Goal: Task Accomplishment & Management: Complete application form

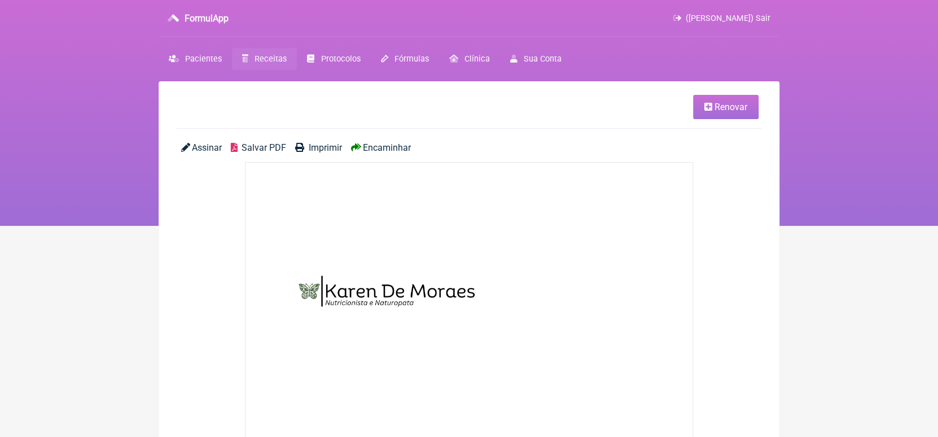
click at [389, 147] on span "Encaminhar" at bounding box center [387, 147] width 48 height 11
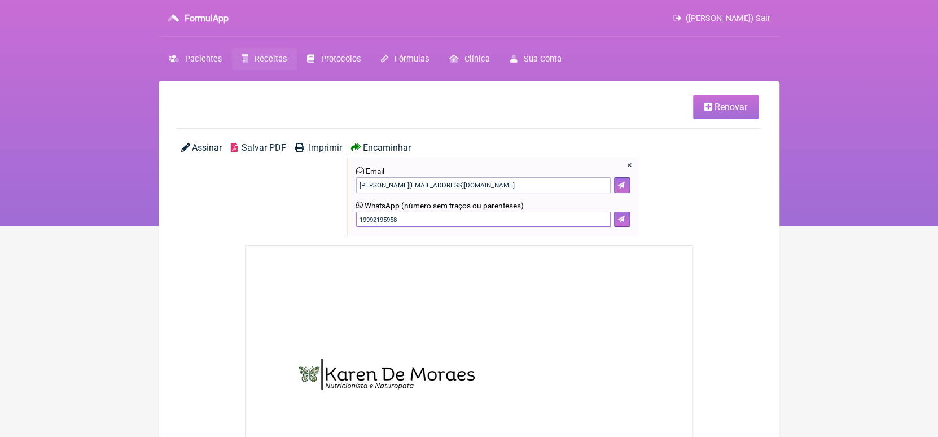
click at [404, 223] on input "19992195958" at bounding box center [483, 220] width 255 height 16
type input "1"
click at [623, 218] on icon at bounding box center [621, 219] width 7 height 7
click at [395, 222] on input "19991164942" at bounding box center [483, 220] width 255 height 16
type input "19991164952"
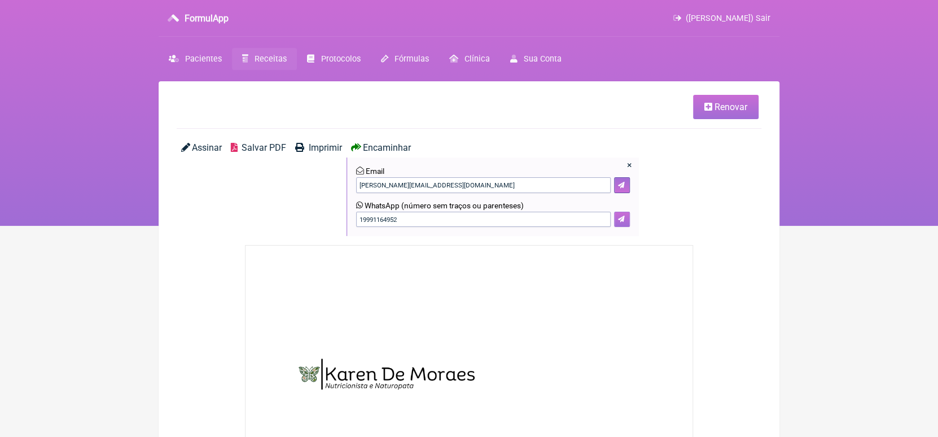
click at [621, 218] on icon at bounding box center [621, 219] width 7 height 7
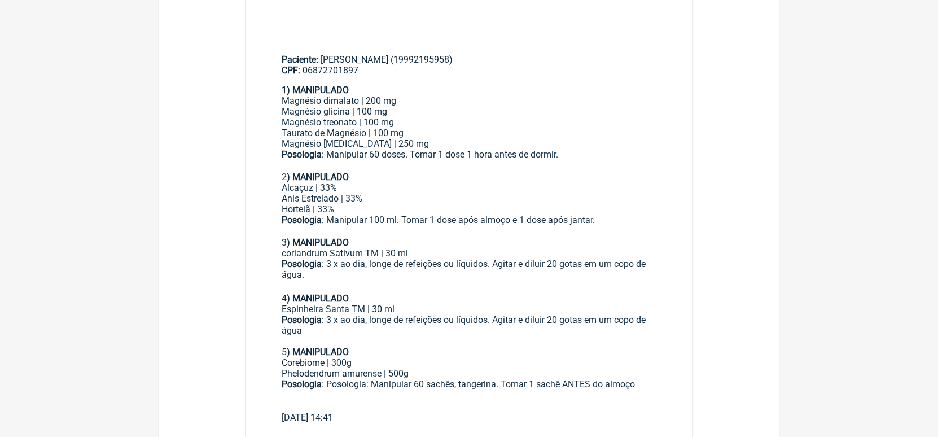
scroll to position [491, 0]
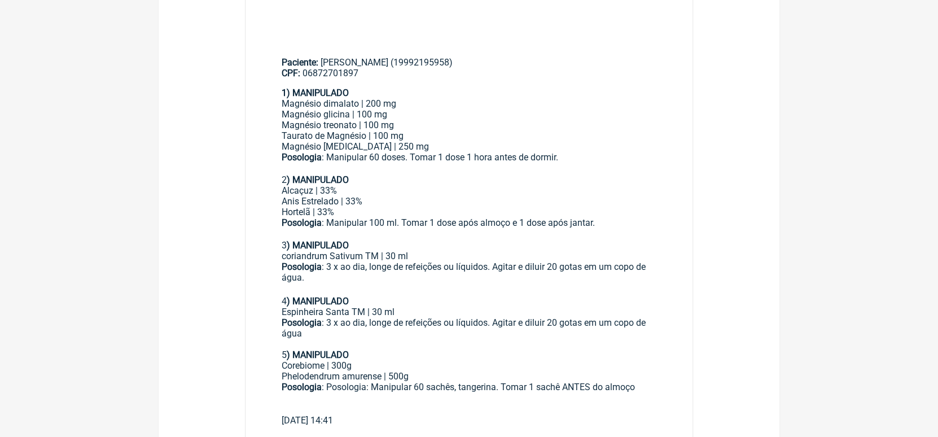
drag, startPoint x: 281, startPoint y: 90, endPoint x: 571, endPoint y: 162, distance: 298.9
click at [571, 162] on main "Paciente: Eliane Lando (19992195958) CPF: 06872701897 1) MANIPULADO Magnésio di…" at bounding box center [469, 237] width 447 height 396
copy div "1) MANIPULADO Magnésio dimalato | 200 mg Magnésio glicina | 100 mg Magnésio tre…"
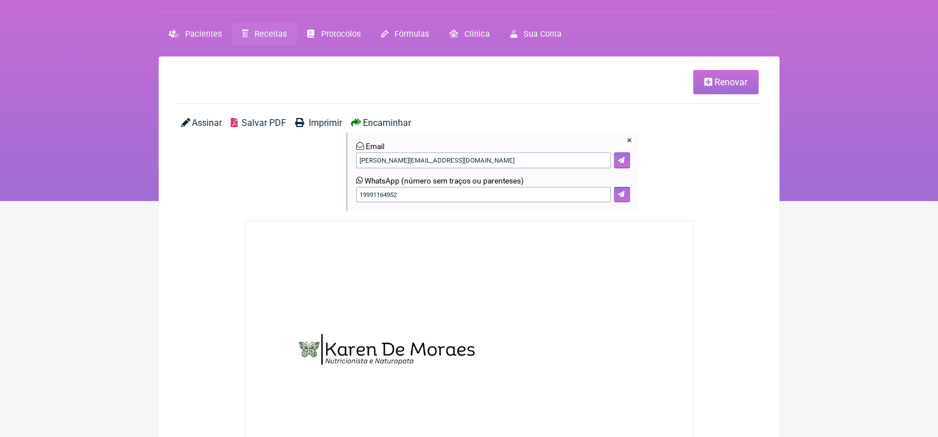
scroll to position [0, 0]
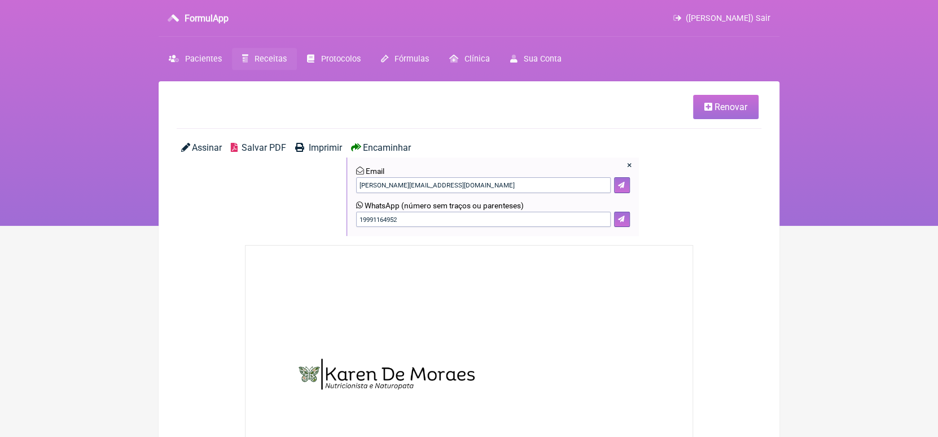
click at [262, 58] on span "Receitas" at bounding box center [271, 59] width 32 height 10
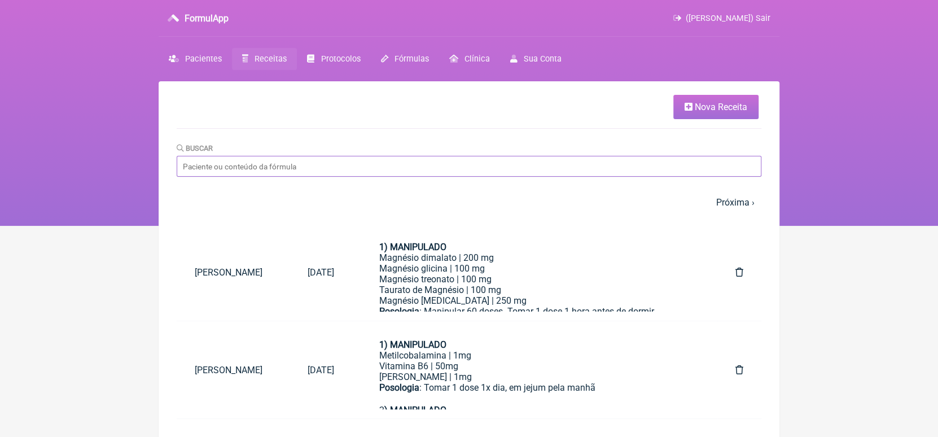
click at [272, 170] on input "Buscar" at bounding box center [469, 166] width 585 height 21
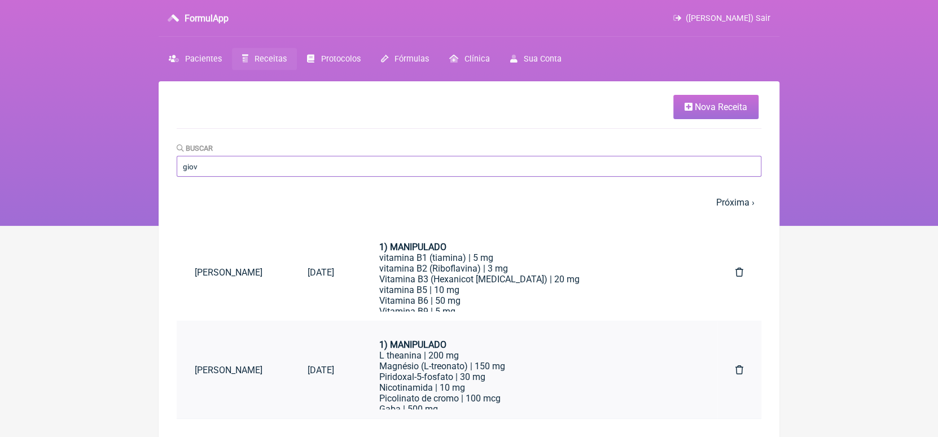
type input "giov"
click at [739, 370] on icon at bounding box center [740, 369] width 8 height 9
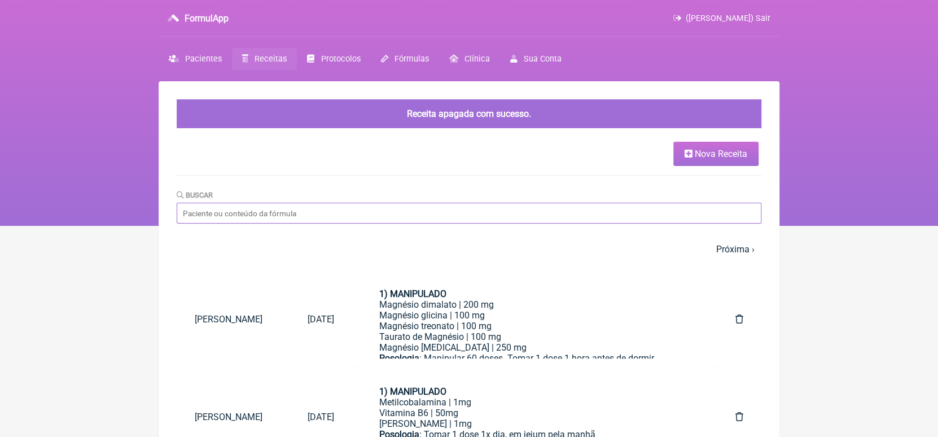
click at [437, 214] on input "Buscar" at bounding box center [469, 213] width 585 height 21
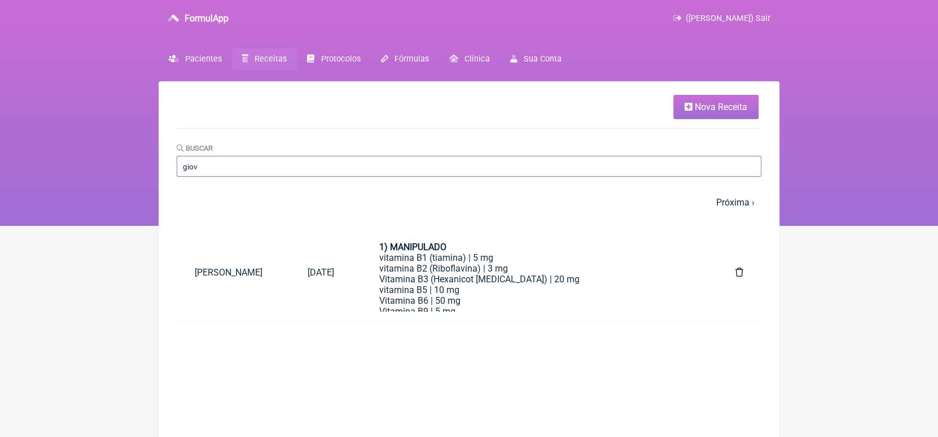
type input "giov"
click at [728, 107] on span "Nova Receita" at bounding box center [721, 107] width 52 height 11
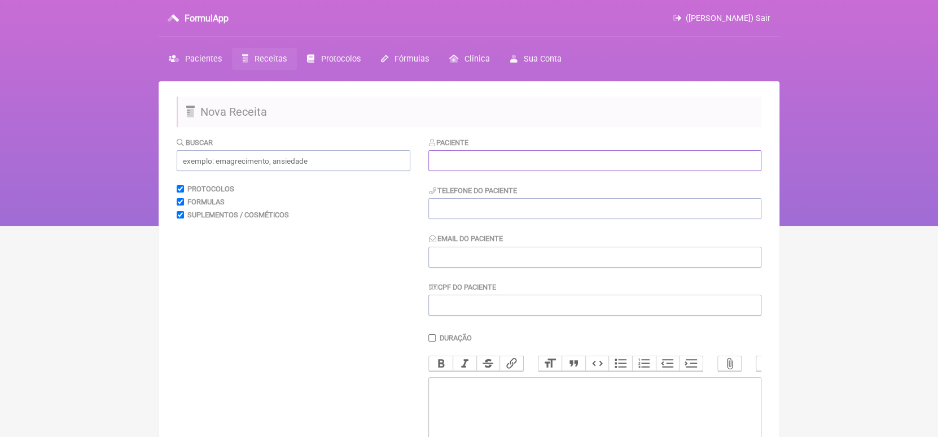
click at [593, 164] on input "text" at bounding box center [594, 160] width 333 height 21
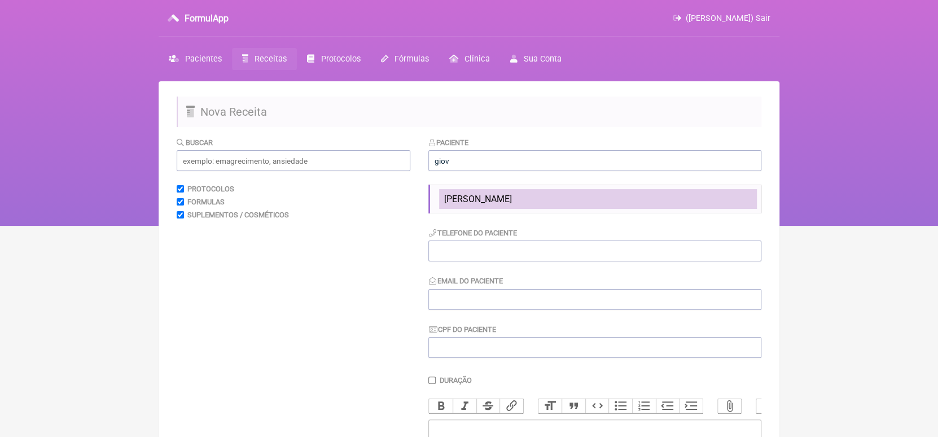
click at [570, 206] on li "Giovanna V de Brito" at bounding box center [598, 199] width 318 height 20
type input "Giovanna V de Brito"
type input "6184832913"
type input "[EMAIL_ADDRESS][DOMAIN_NAME]"
type input "03579423100"
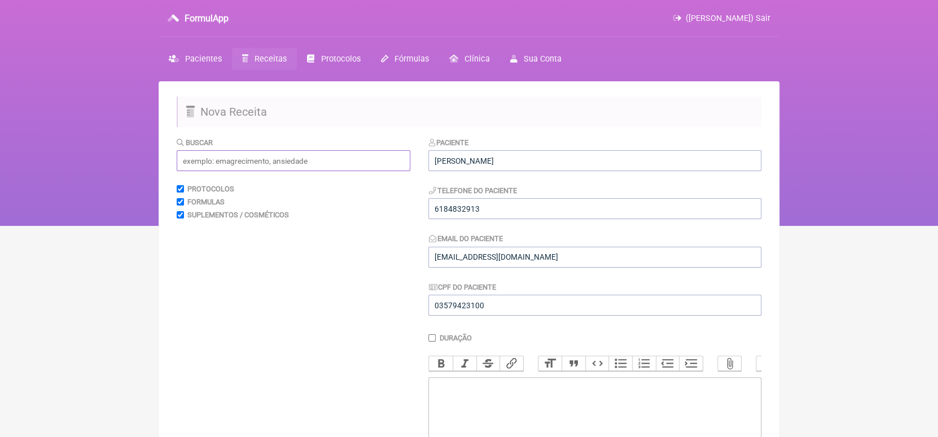
click at [282, 161] on input "text" at bounding box center [294, 160] width 234 height 21
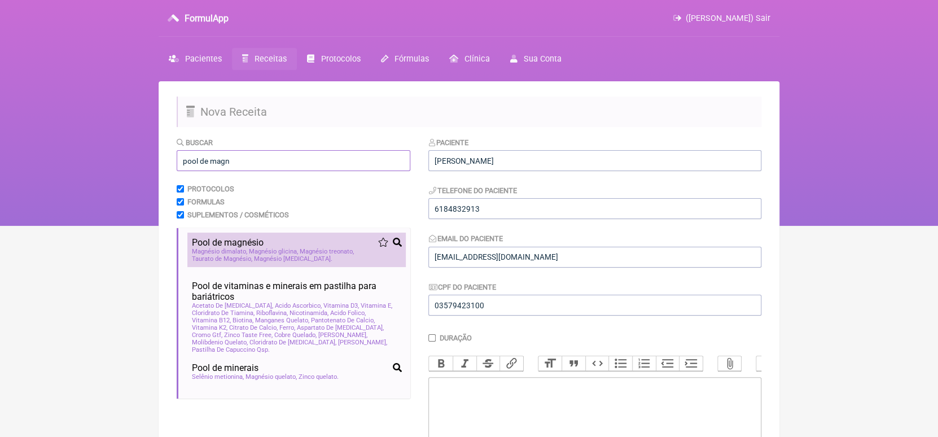
type input "pool de magn"
click at [287, 258] on span "Magnésio inositol" at bounding box center [293, 258] width 78 height 7
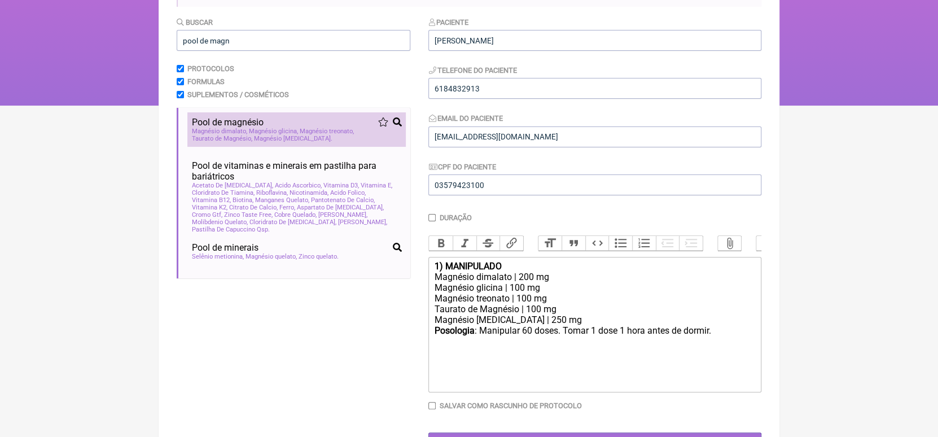
scroll to position [165, 0]
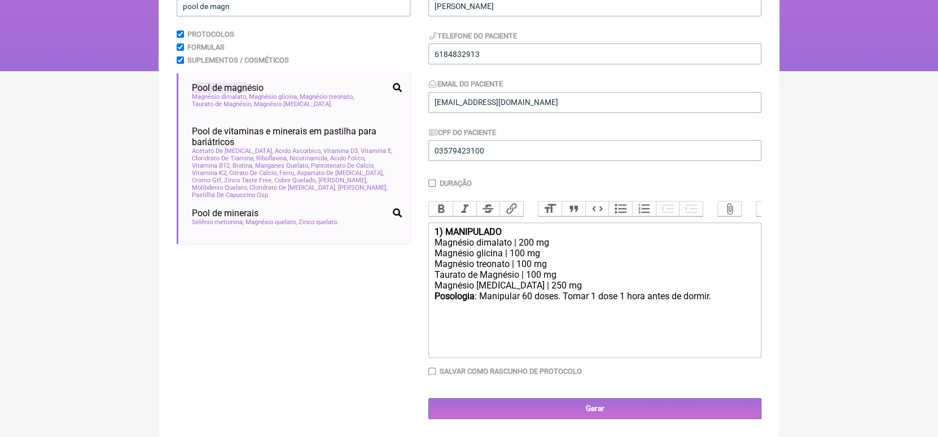
click at [449, 321] on trix-editor "1) MANIPULADO Magnésio dimalato | 200 mg Magnésio glicina | 100 mg Magnésio tre…" at bounding box center [594, 289] width 333 height 135
click at [624, 299] on div "Posologia : Manipular 60 doses. Tomar 1 dose 1 hora antes de dormir. ㅤ" at bounding box center [595, 302] width 321 height 23
type trix-editor "<div><strong>1) MANIPULADO</strong></div><div>Magnésio dimalato | 200 mg</div><…"
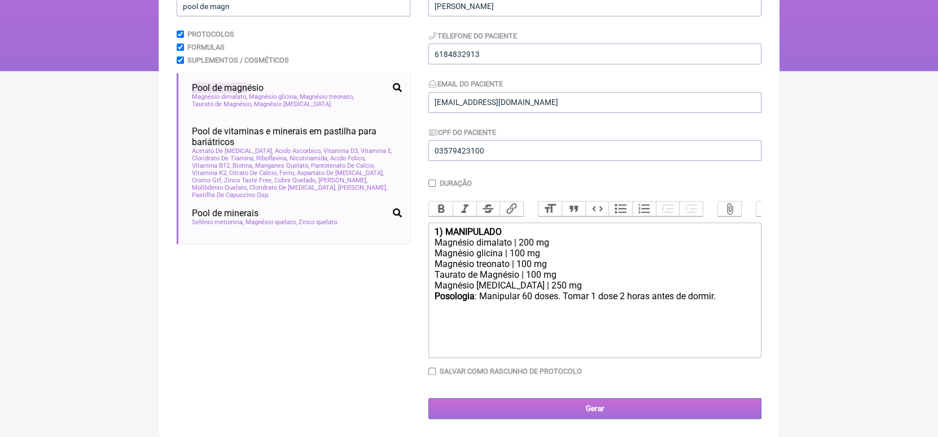
click at [582, 408] on input "Gerar" at bounding box center [594, 408] width 333 height 21
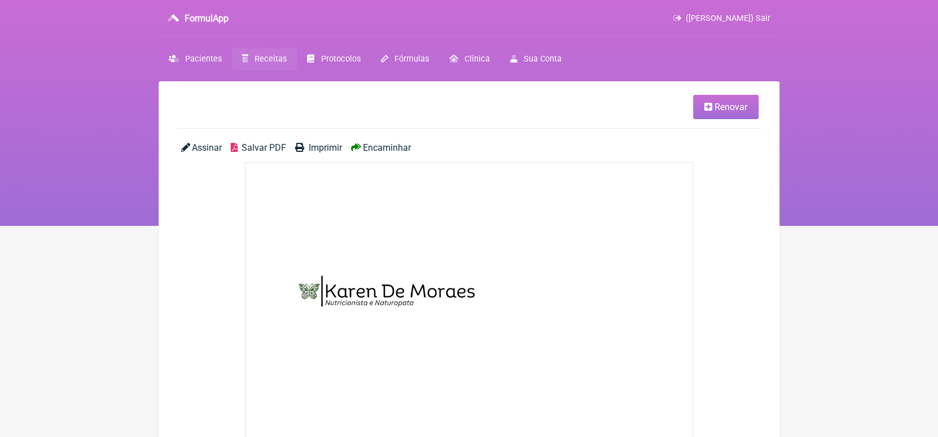
click at [392, 148] on span "Encaminhar" at bounding box center [387, 147] width 48 height 11
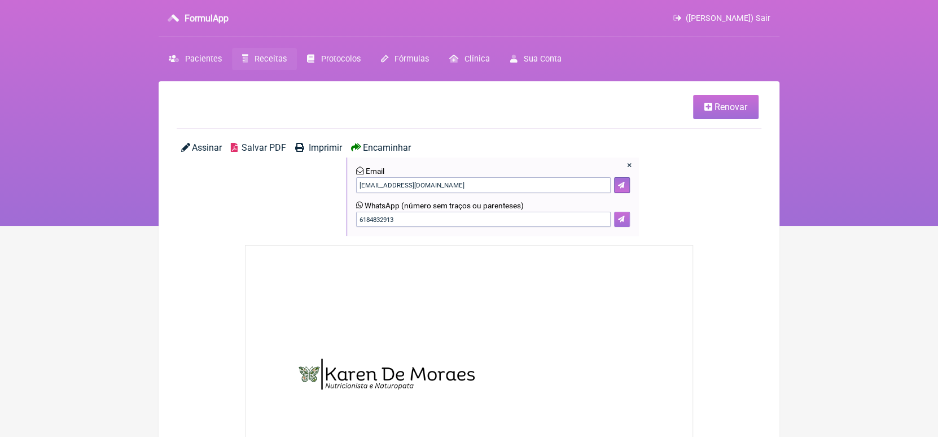
click at [619, 218] on icon at bounding box center [621, 219] width 7 height 7
